Goal: Transaction & Acquisition: Book appointment/travel/reservation

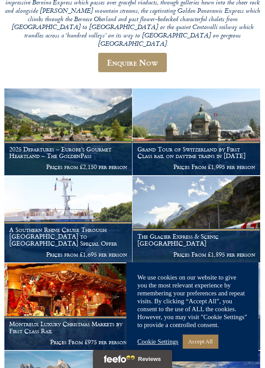
scroll to position [331, 0]
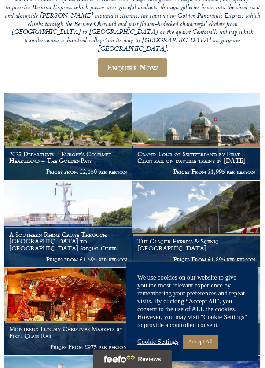
click at [251, 10] on p at bounding box center [132, 4] width 256 height 99
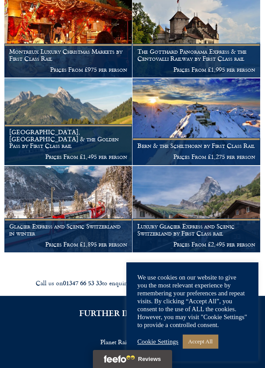
scroll to position [610, 0]
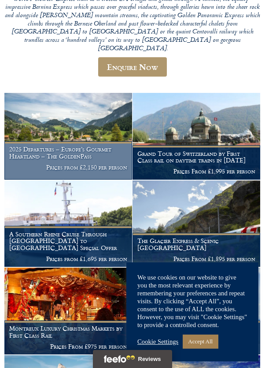
click at [48, 146] on h1 "2025 Departures – Europe’s Gourmet Heartland – The GoldenPass" at bounding box center [68, 153] width 118 height 14
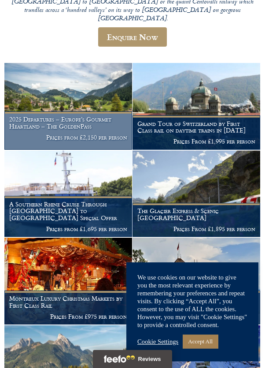
scroll to position [363, 0]
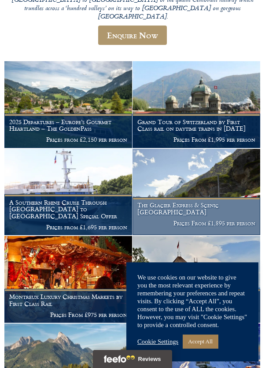
click at [184, 182] on img at bounding box center [197, 192] width 128 height 87
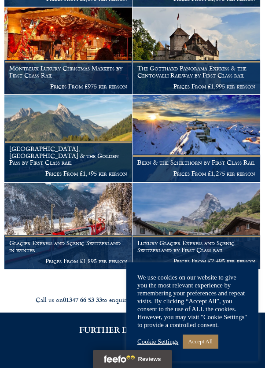
scroll to position [595, 0]
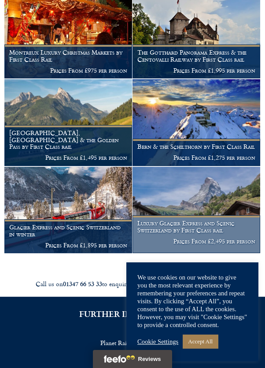
click at [168, 220] on h1 "Luxury Glacier Express and Scenic Switzerland by First Class rail" at bounding box center [196, 227] width 118 height 14
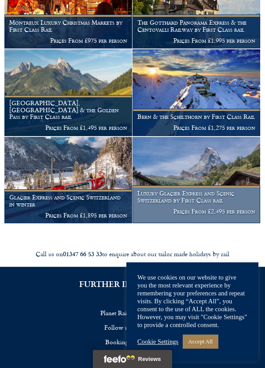
scroll to position [640, 0]
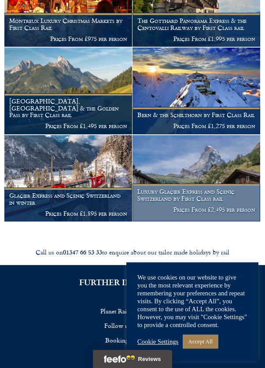
click at [166, 143] on img at bounding box center [197, 178] width 128 height 87
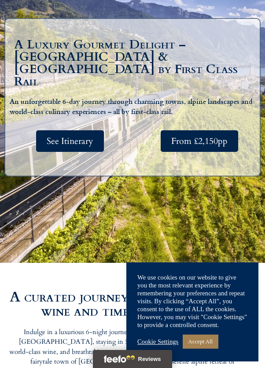
scroll to position [260, 0]
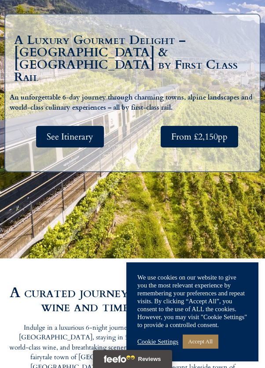
click at [204, 344] on link "Accept All" at bounding box center [200, 342] width 35 height 14
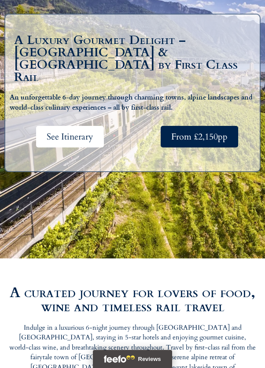
click at [62, 142] on span "See Itinerary" at bounding box center [70, 136] width 47 height 11
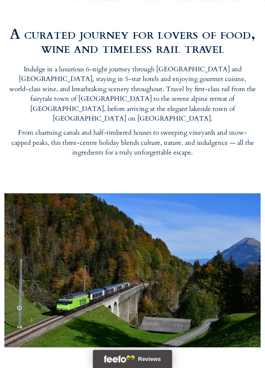
scroll to position [517, 0]
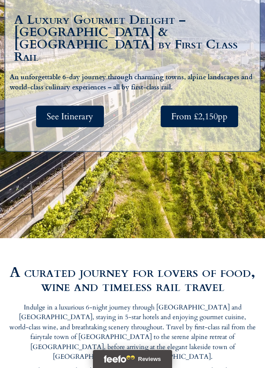
scroll to position [260, 0]
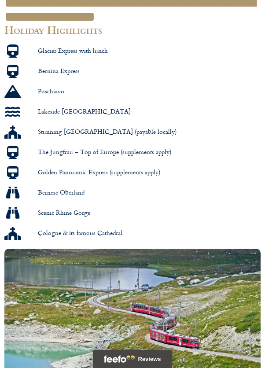
scroll to position [730, 0]
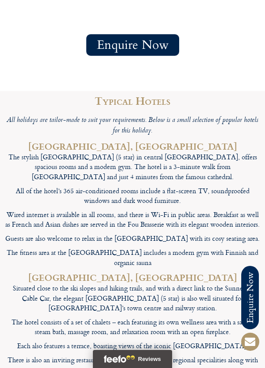
scroll to position [4489, 0]
